Goal: Find specific page/section: Find specific page/section

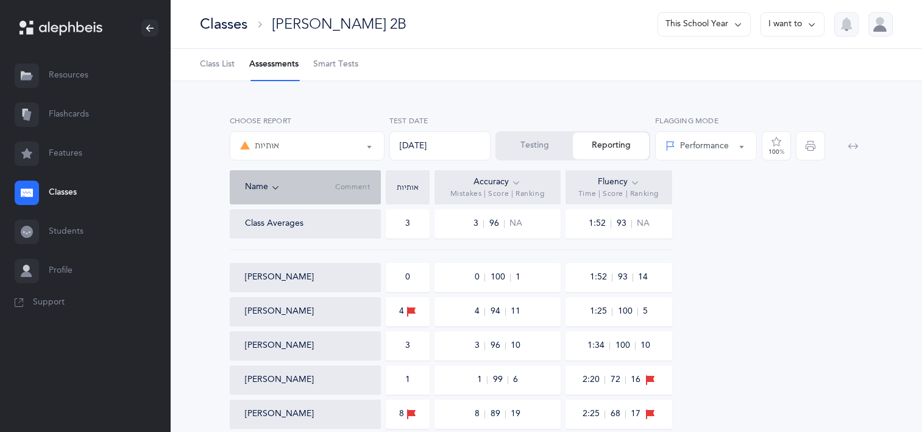
select select "2"
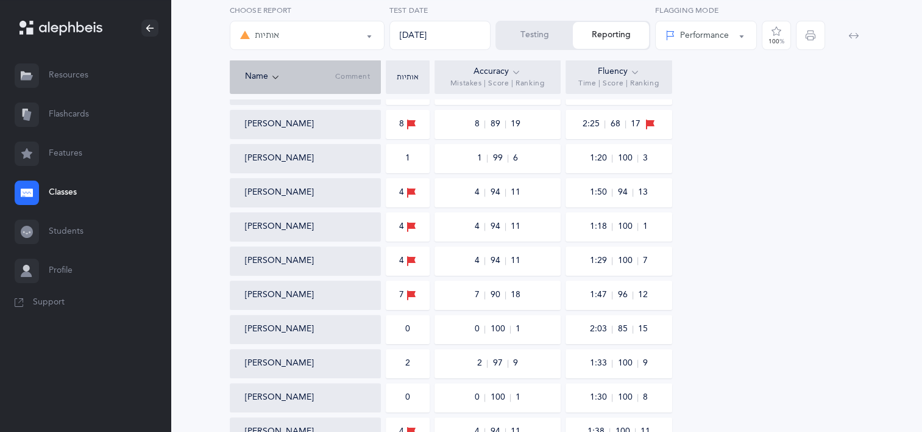
click at [23, 194] on icon at bounding box center [27, 192] width 12 height 8
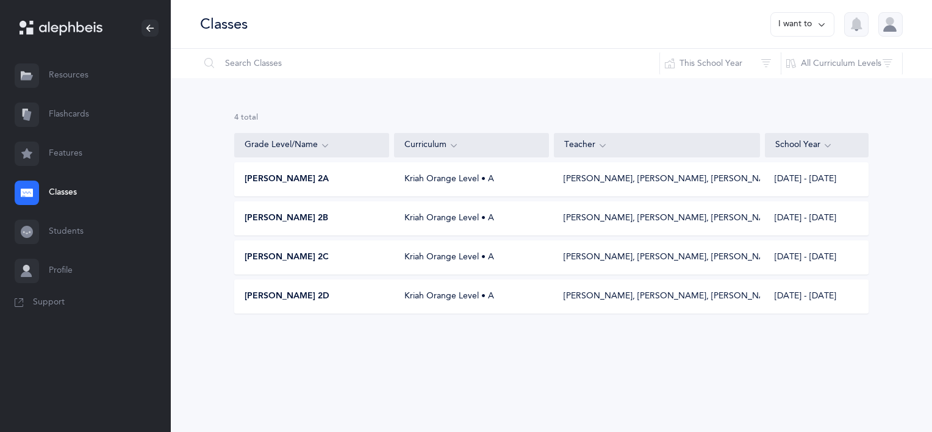
click at [276, 173] on span "[PERSON_NAME] 2A" at bounding box center [286, 179] width 84 height 12
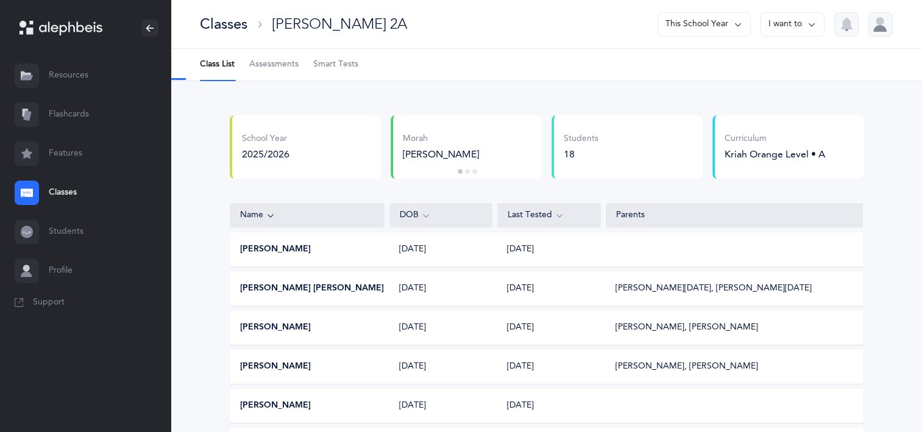
select select "2"
click at [275, 59] on span "Assessments" at bounding box center [273, 65] width 49 height 12
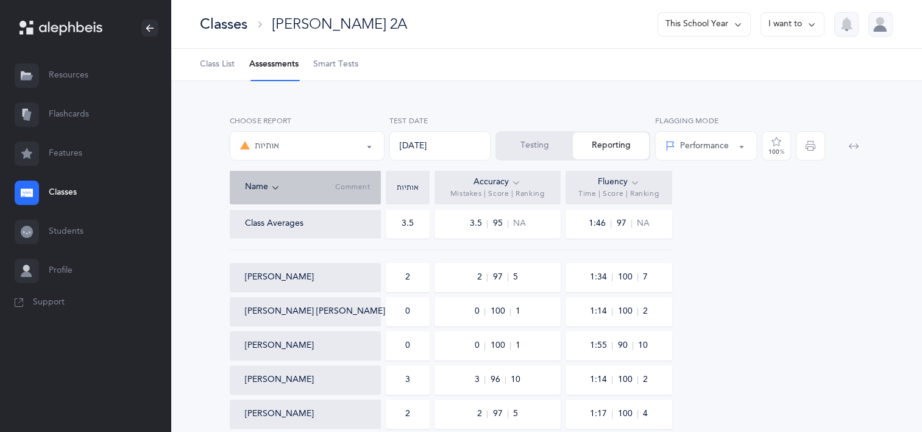
click at [66, 193] on link "Classes" at bounding box center [85, 192] width 171 height 39
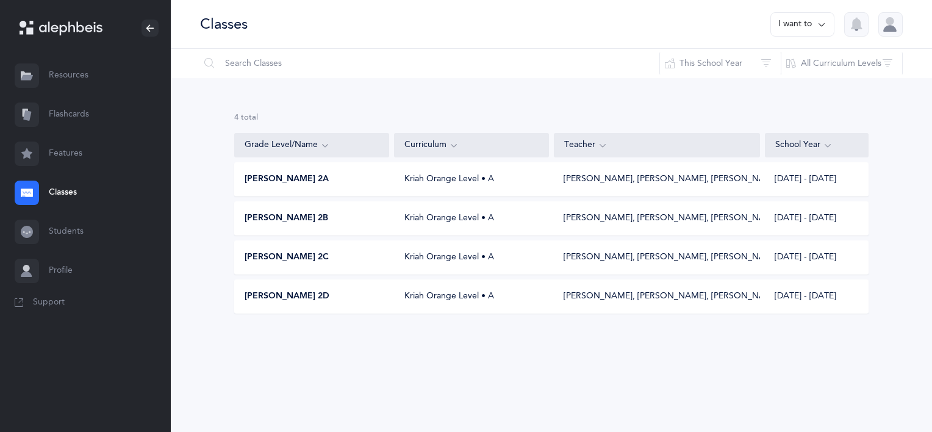
click at [304, 219] on span "[PERSON_NAME] 2B" at bounding box center [286, 218] width 84 height 12
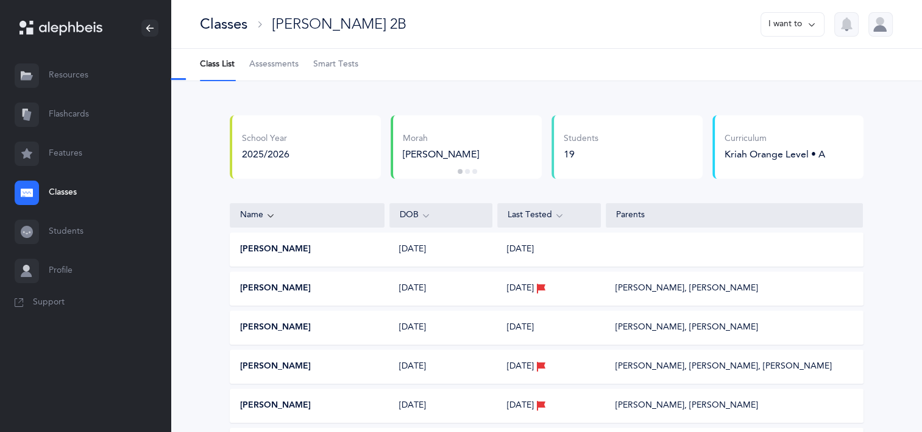
select select "2"
click at [268, 57] on link "Assessments" at bounding box center [273, 65] width 49 height 32
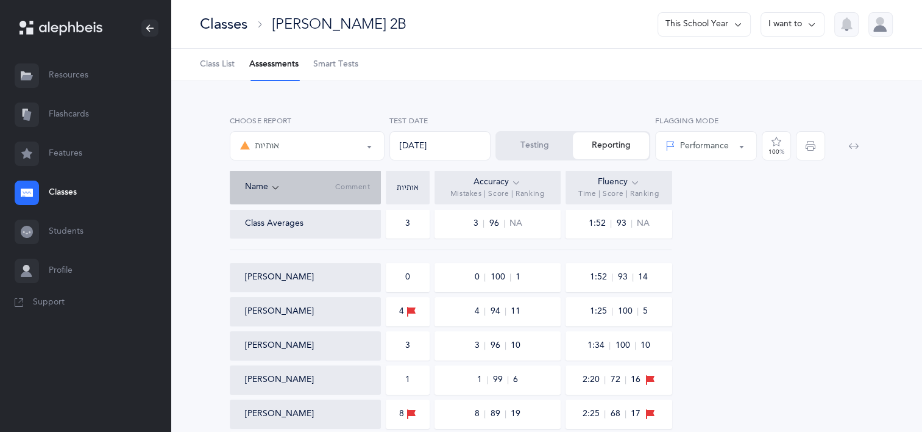
click at [28, 192] on icon at bounding box center [27, 192] width 8 height 2
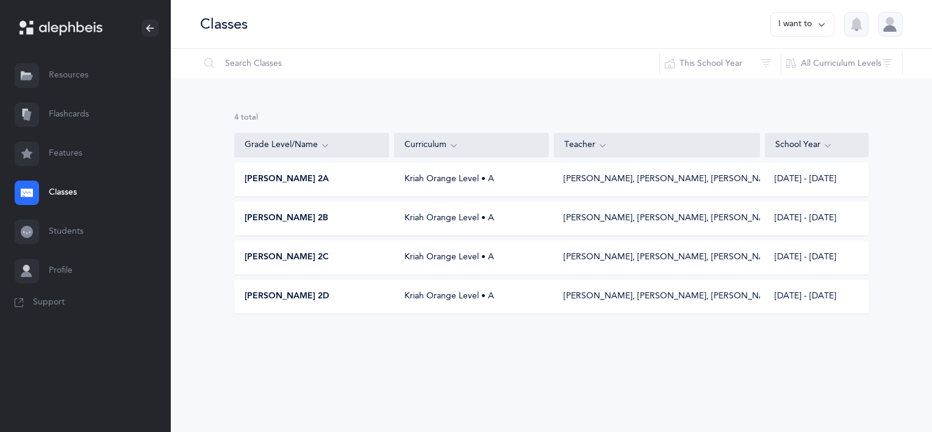
click at [307, 259] on div "[PERSON_NAME] 2C" at bounding box center [312, 257] width 155 height 12
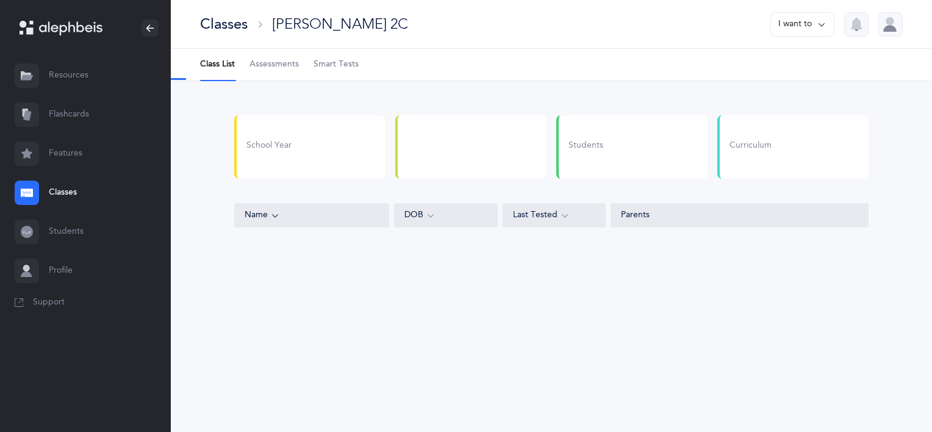
click at [263, 61] on span "Assessments" at bounding box center [273, 65] width 49 height 12
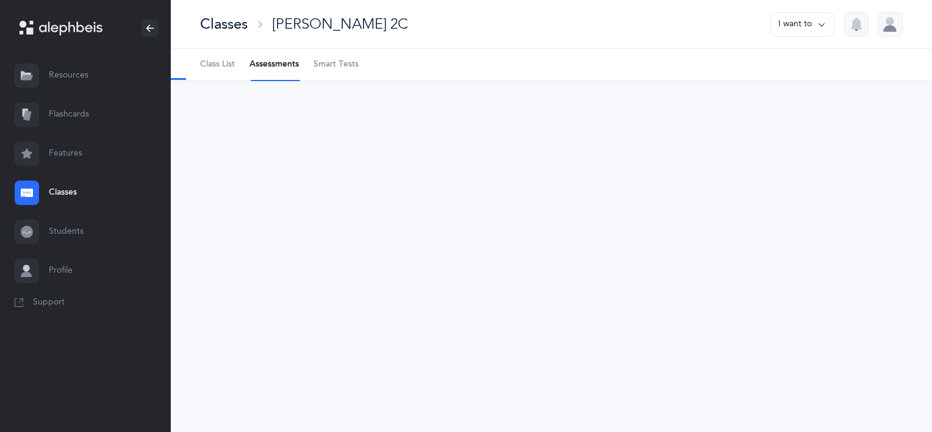
select select "2"
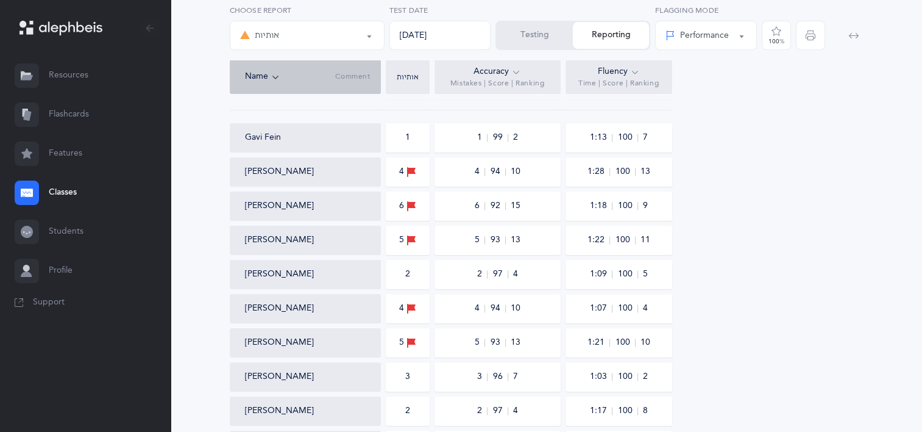
scroll to position [122, 0]
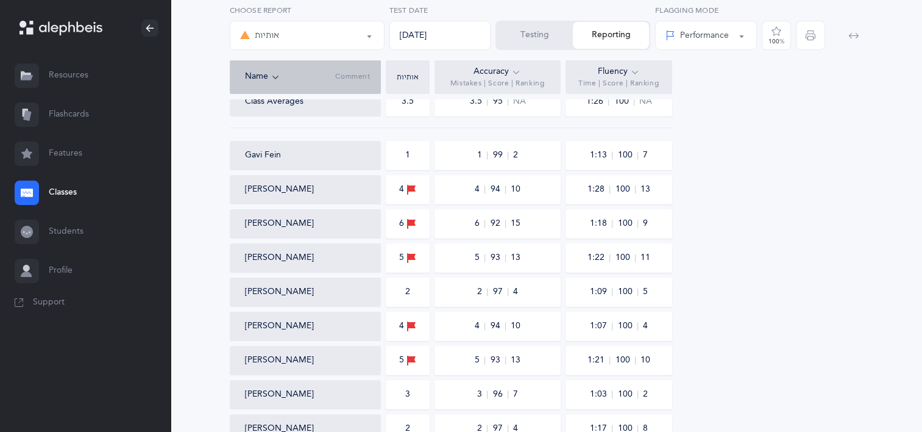
click at [25, 188] on icon at bounding box center [27, 193] width 12 height 12
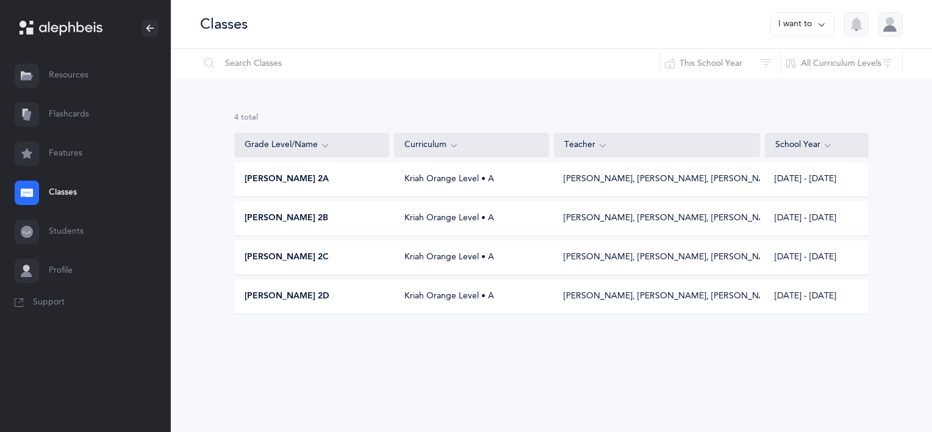
click at [285, 302] on span "[PERSON_NAME] 2D" at bounding box center [286, 296] width 85 height 12
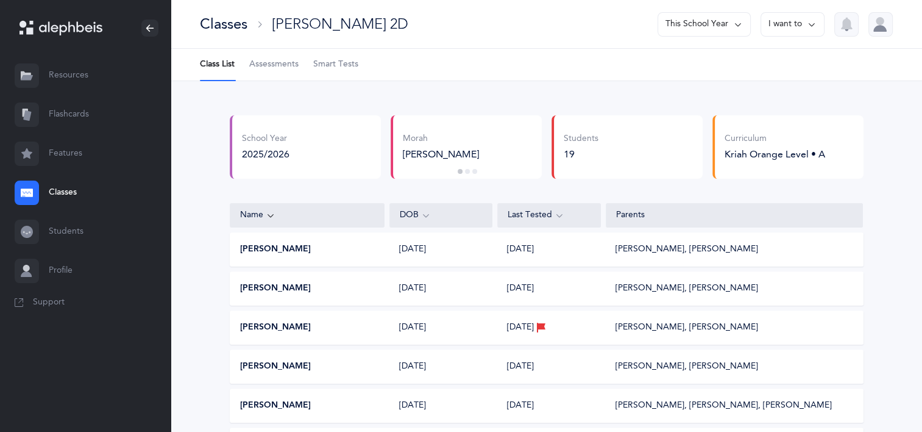
click at [285, 64] on span "Assessments" at bounding box center [273, 65] width 49 height 12
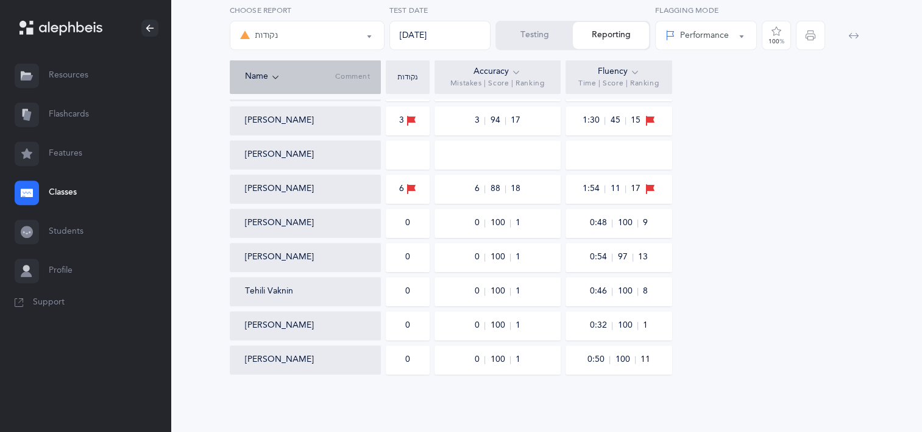
scroll to position [533, 0]
